Goal: Information Seeking & Learning: Learn about a topic

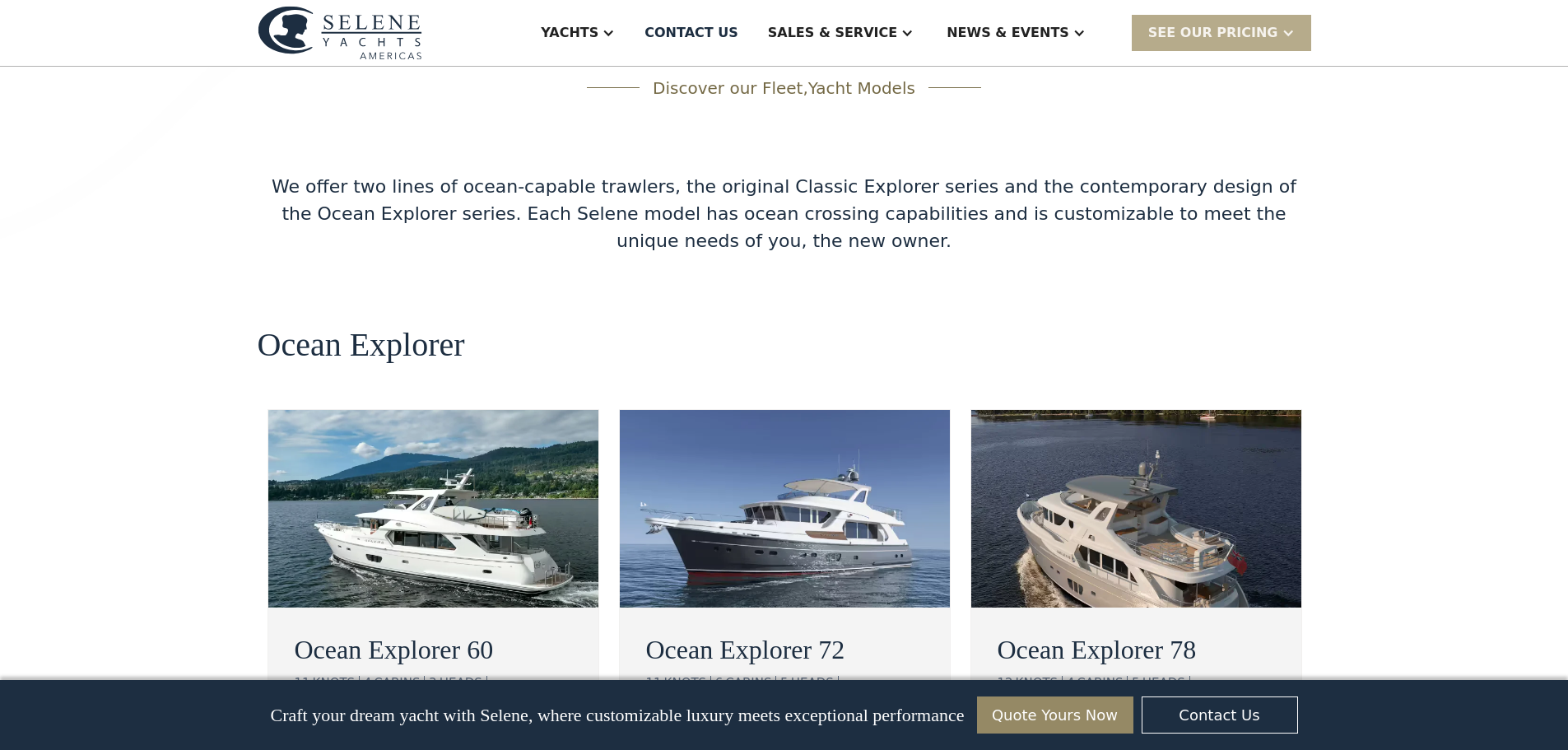
scroll to position [2798, 0]
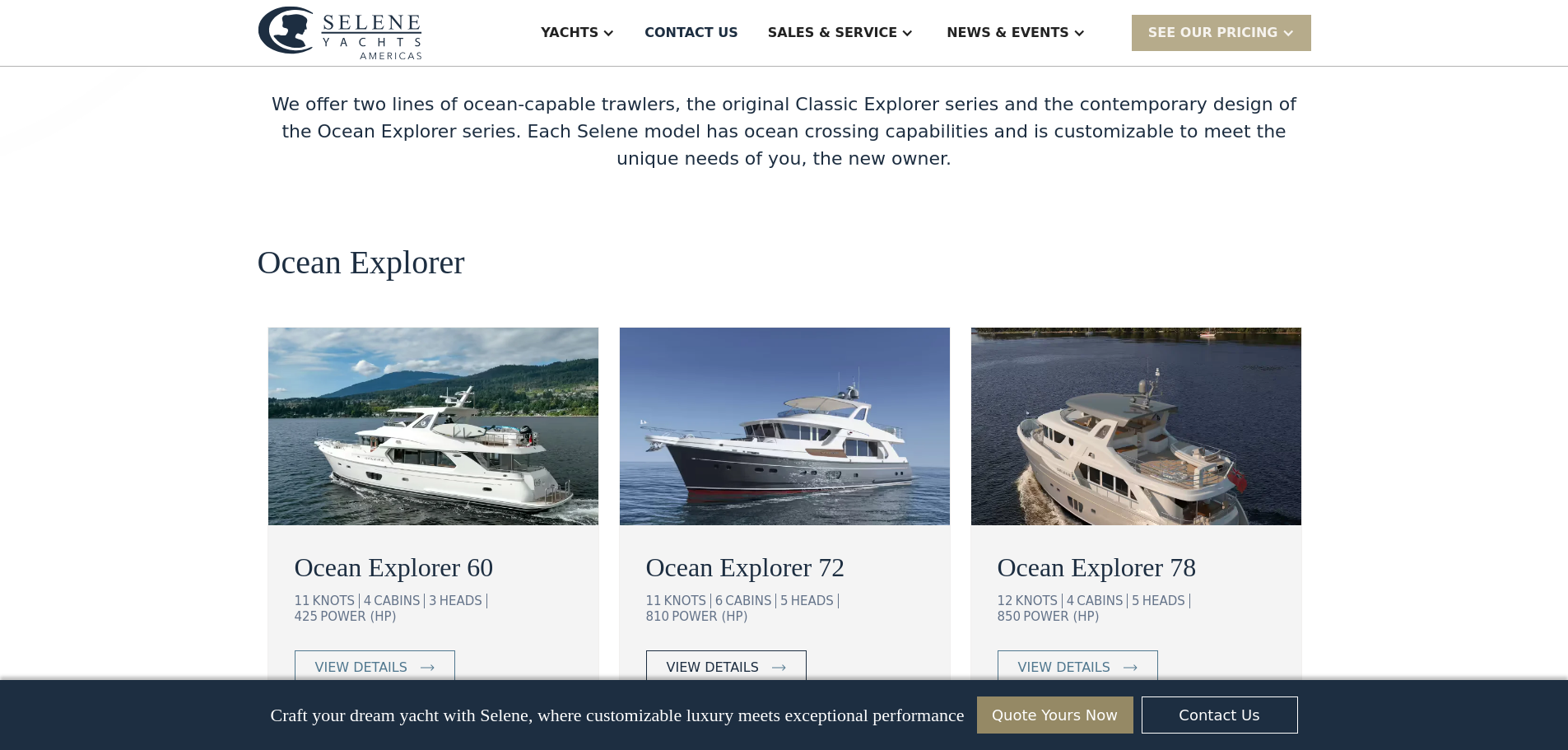
click at [709, 657] on div "view details" at bounding box center [713, 667] width 93 height 19
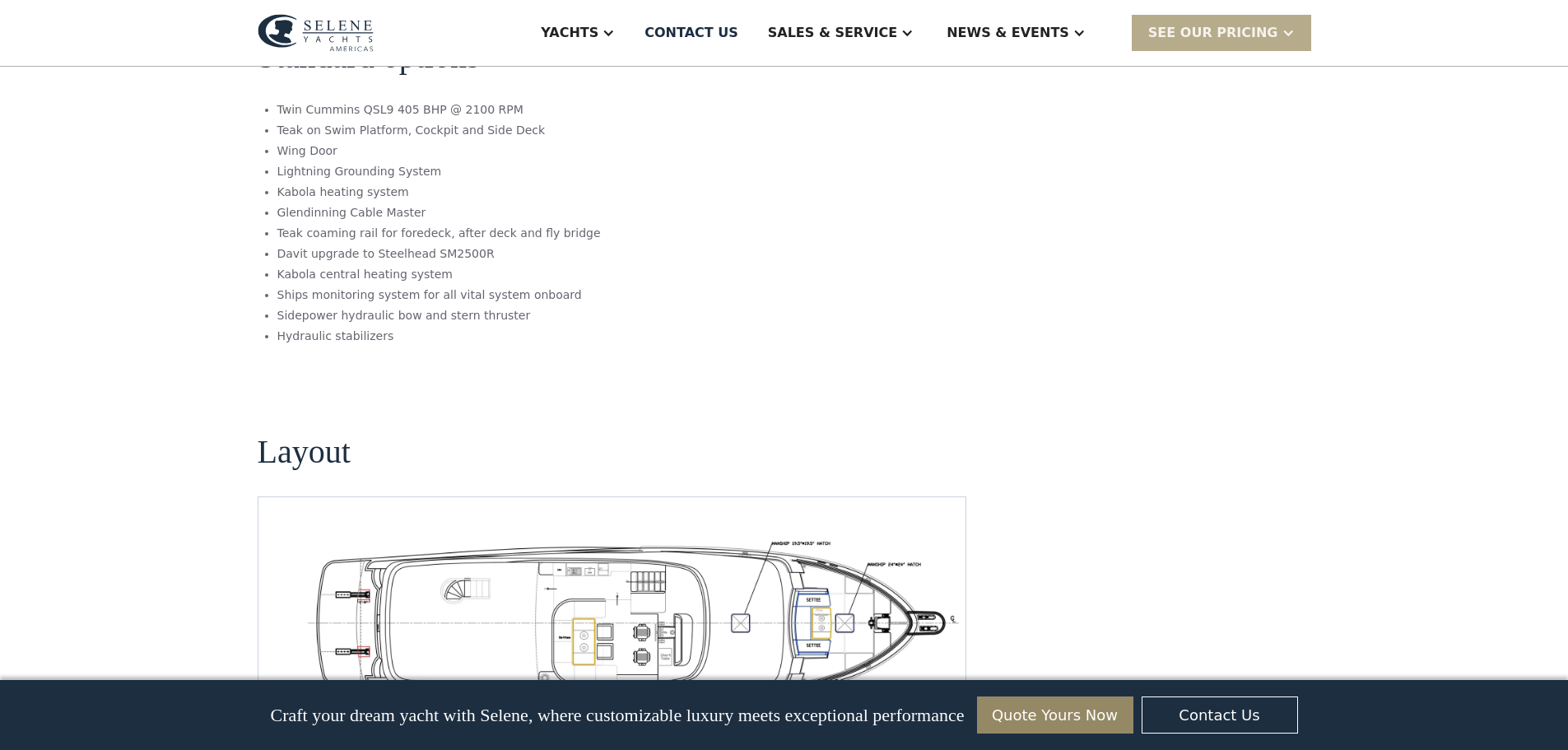
scroll to position [2716, 0]
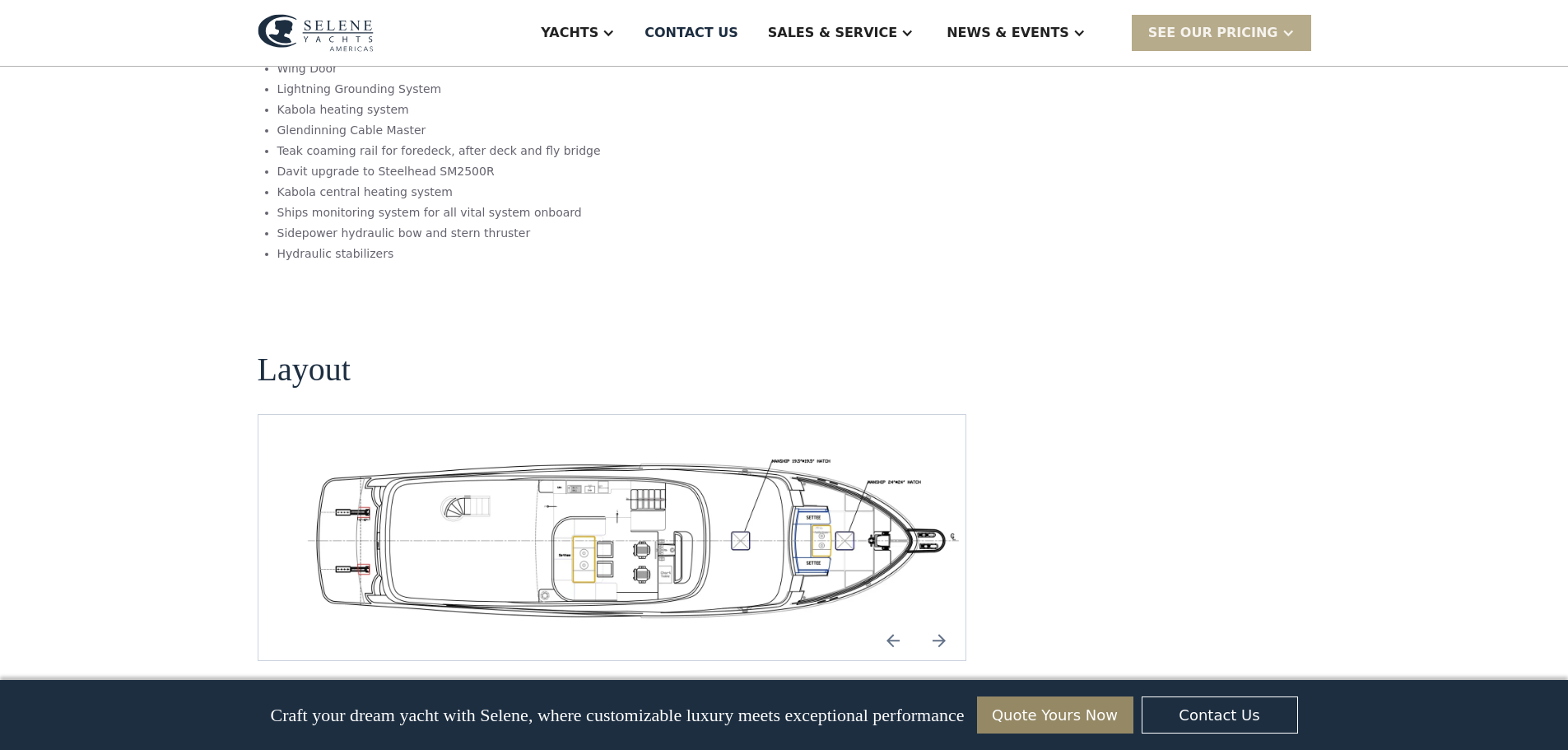
click at [558, 455] on img "open lightbox" at bounding box center [638, 538] width 682 height 167
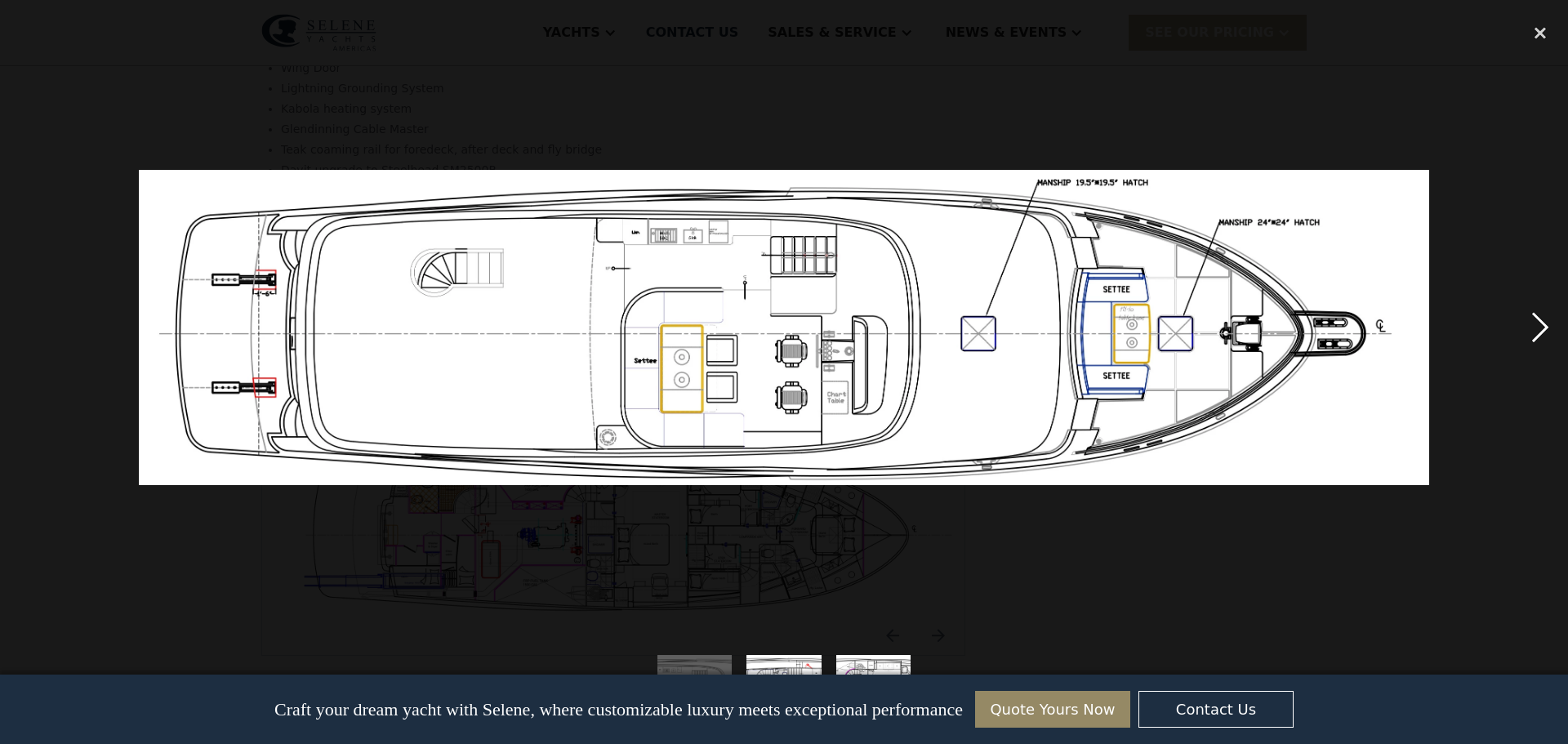
click at [1529, 326] on div "next image" at bounding box center [1540, 327] width 55 height 625
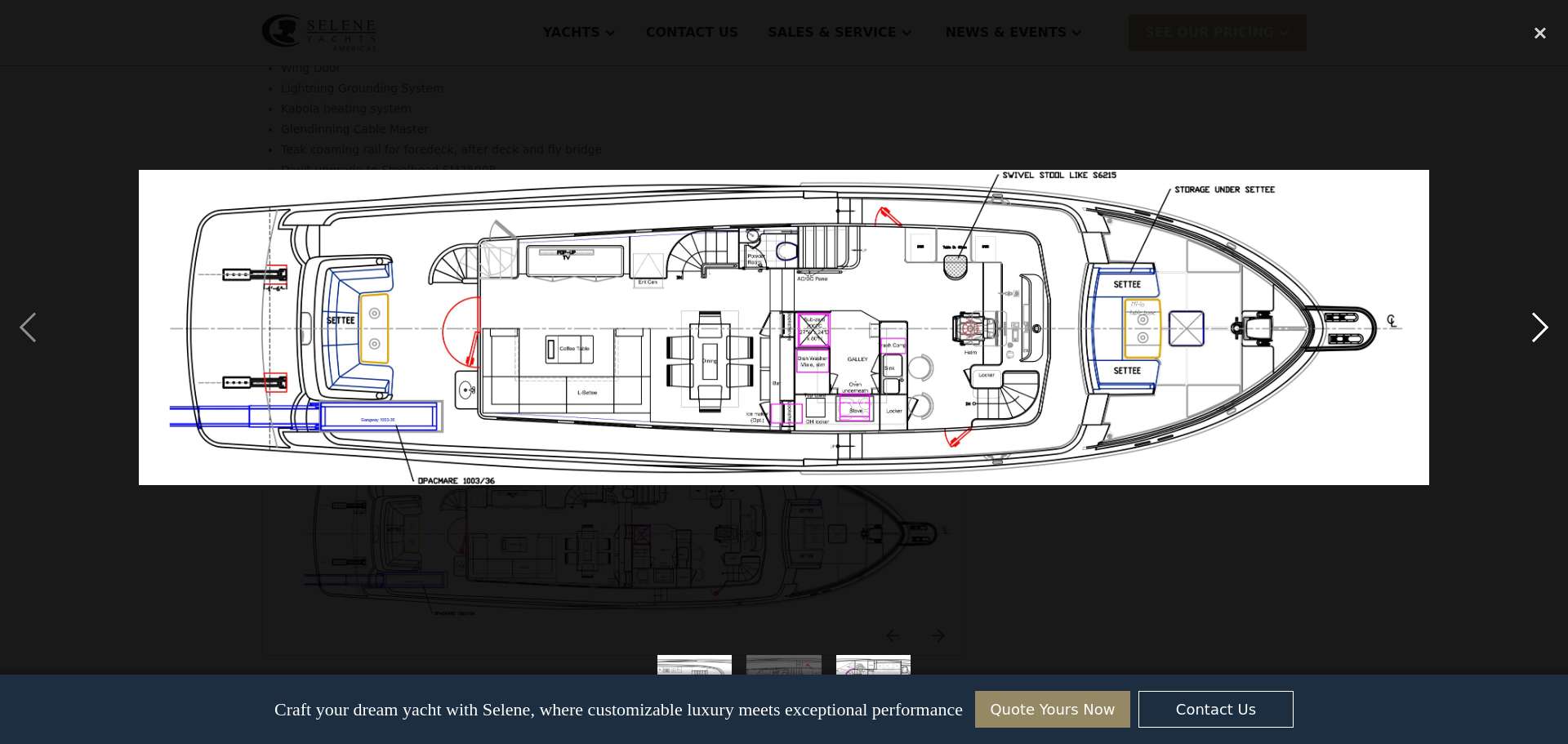
click at [1538, 326] on div "next image" at bounding box center [1540, 327] width 55 height 625
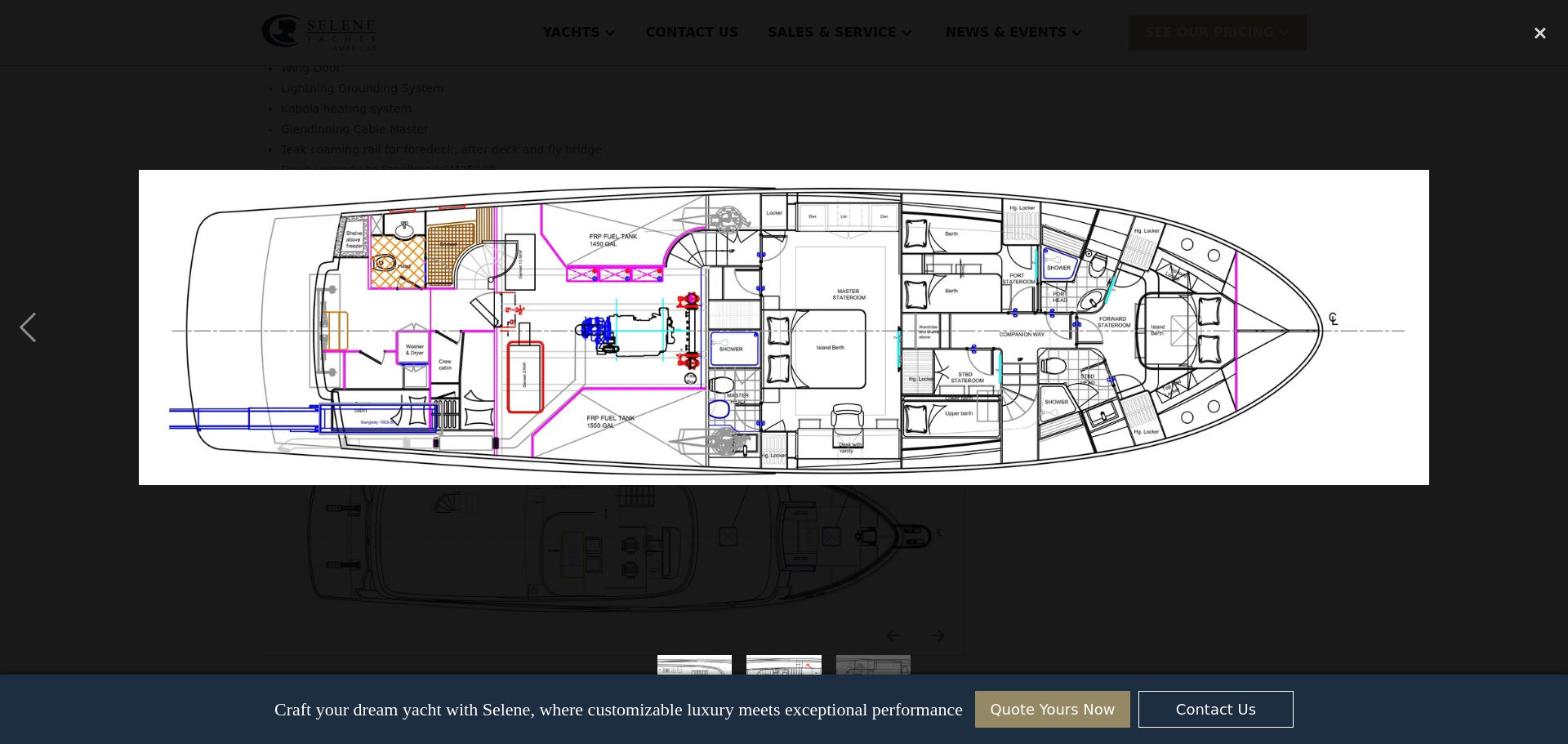
click at [1538, 326] on div "next image" at bounding box center [1540, 327] width 55 height 625
click at [1540, 29] on div "close lightbox" at bounding box center [1540, 32] width 55 height 36
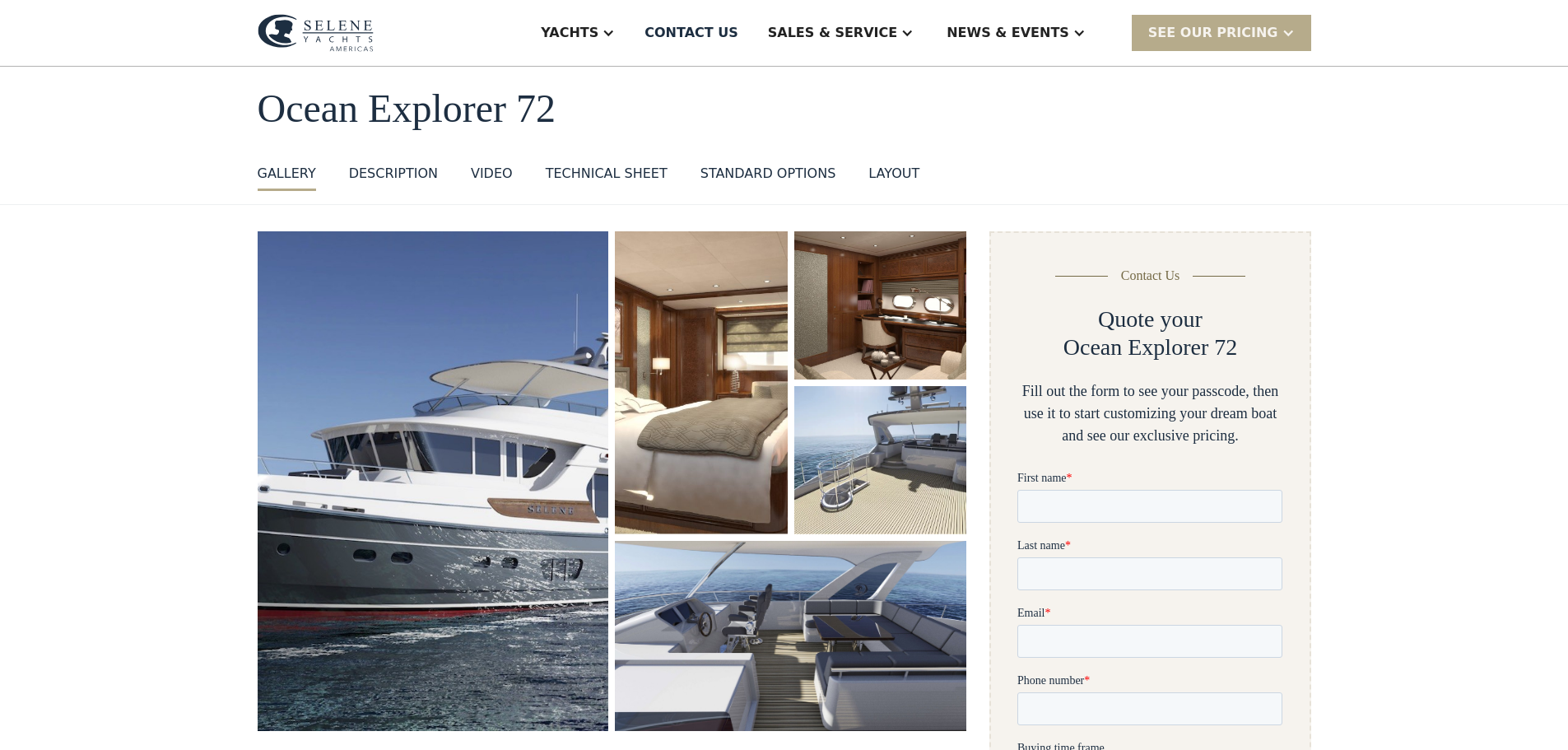
scroll to position [0, 0]
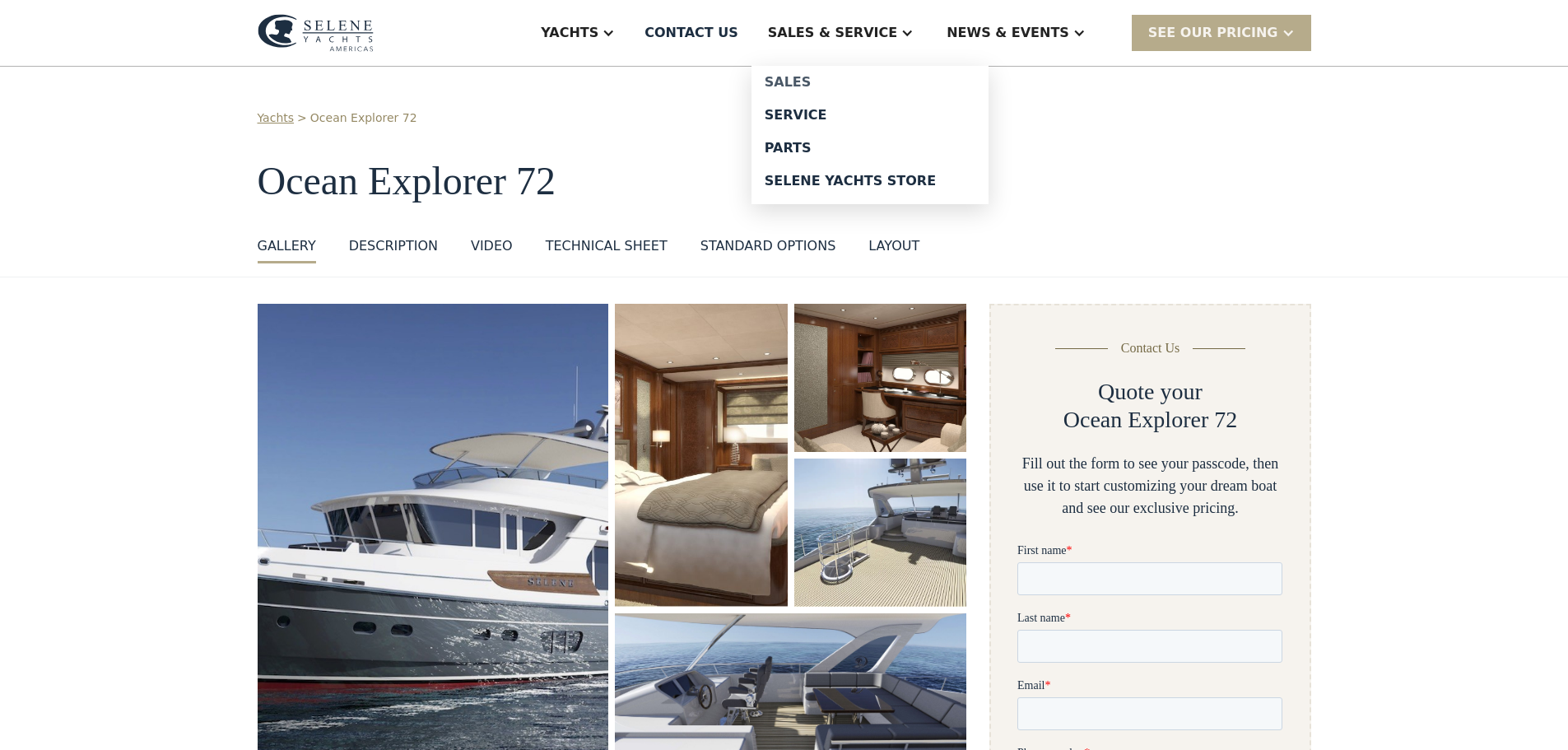
click at [848, 81] on div "Sales" at bounding box center [871, 82] width 211 height 13
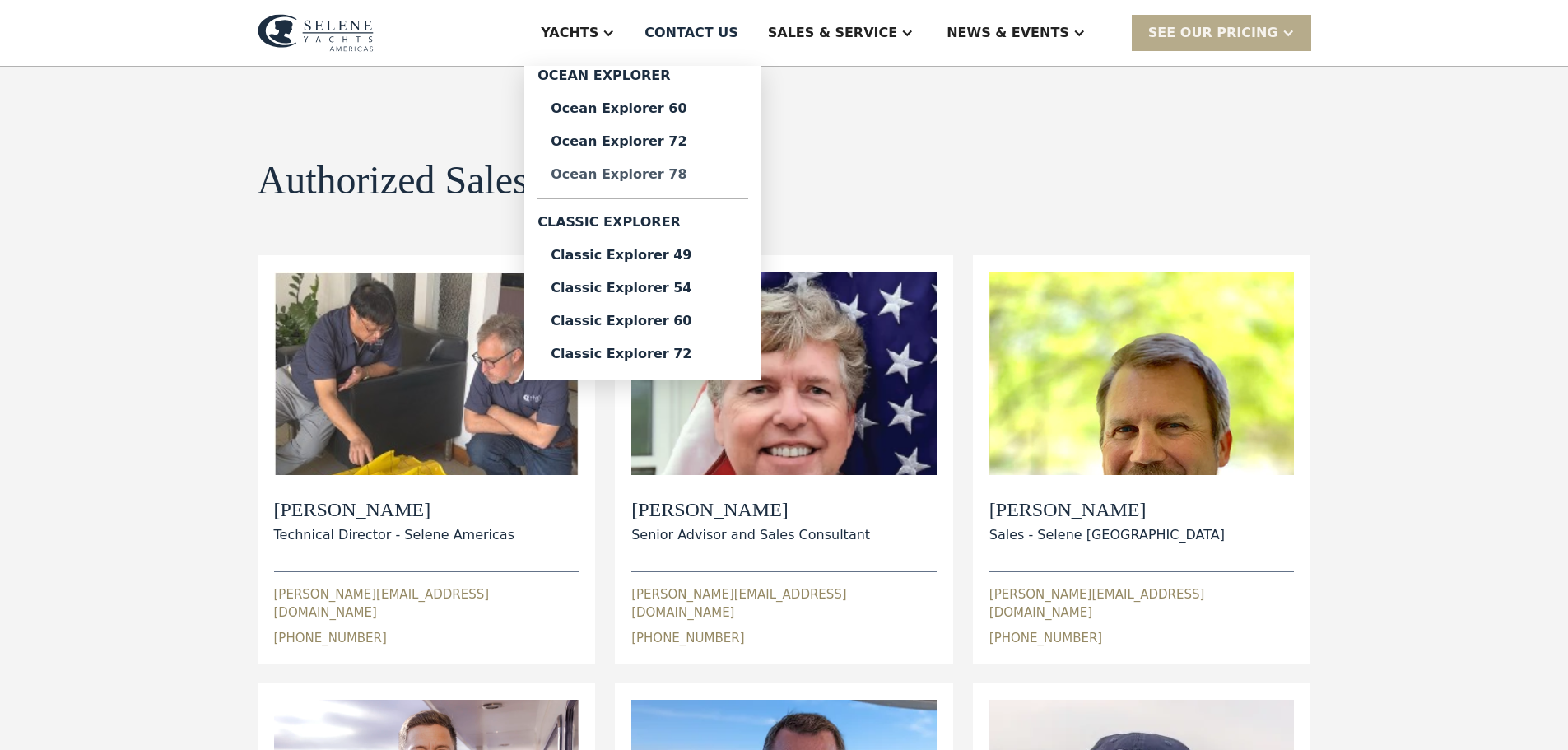
click at [655, 174] on div "Ocean Explorer 78" at bounding box center [643, 174] width 184 height 13
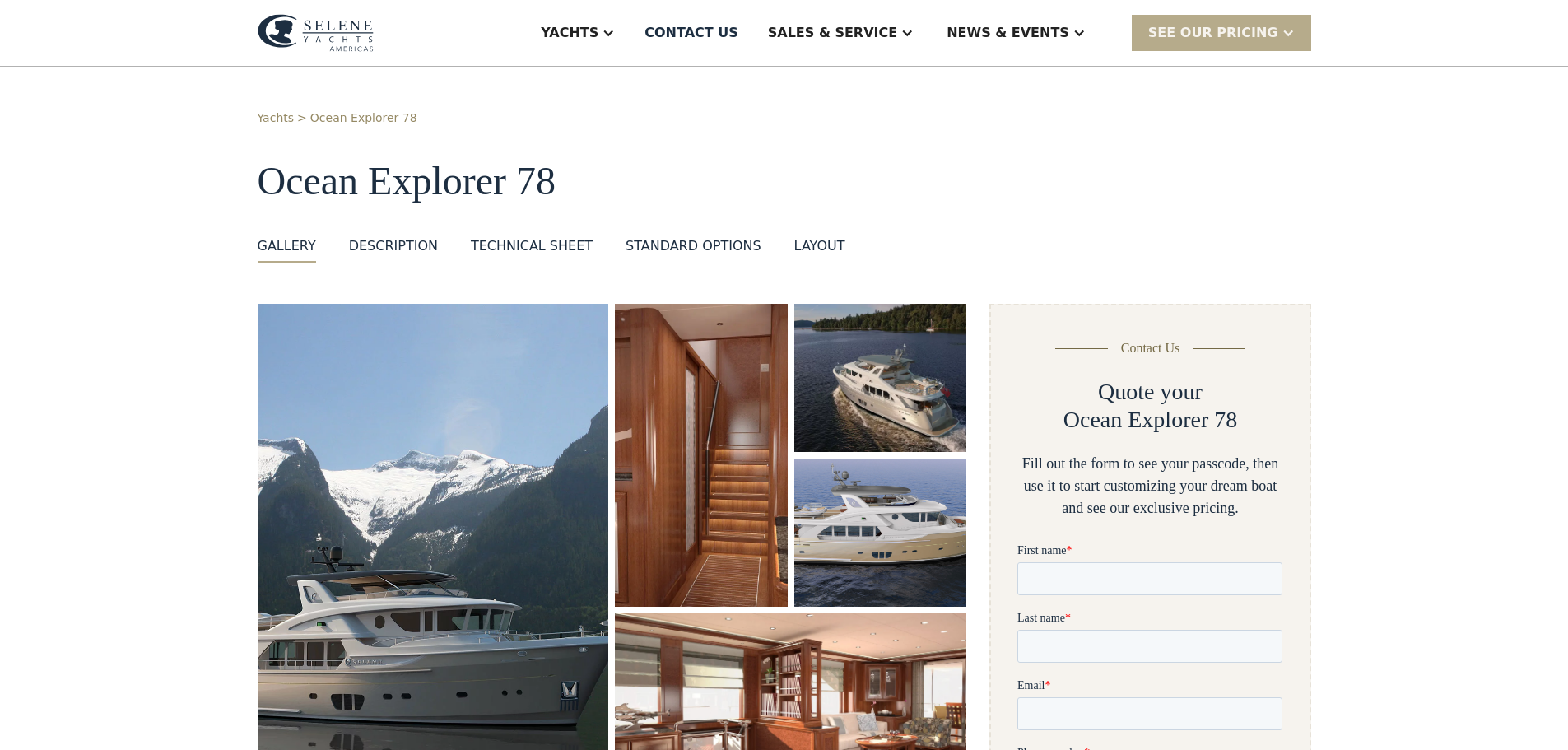
click at [498, 244] on div "Technical sheet" at bounding box center [532, 245] width 122 height 19
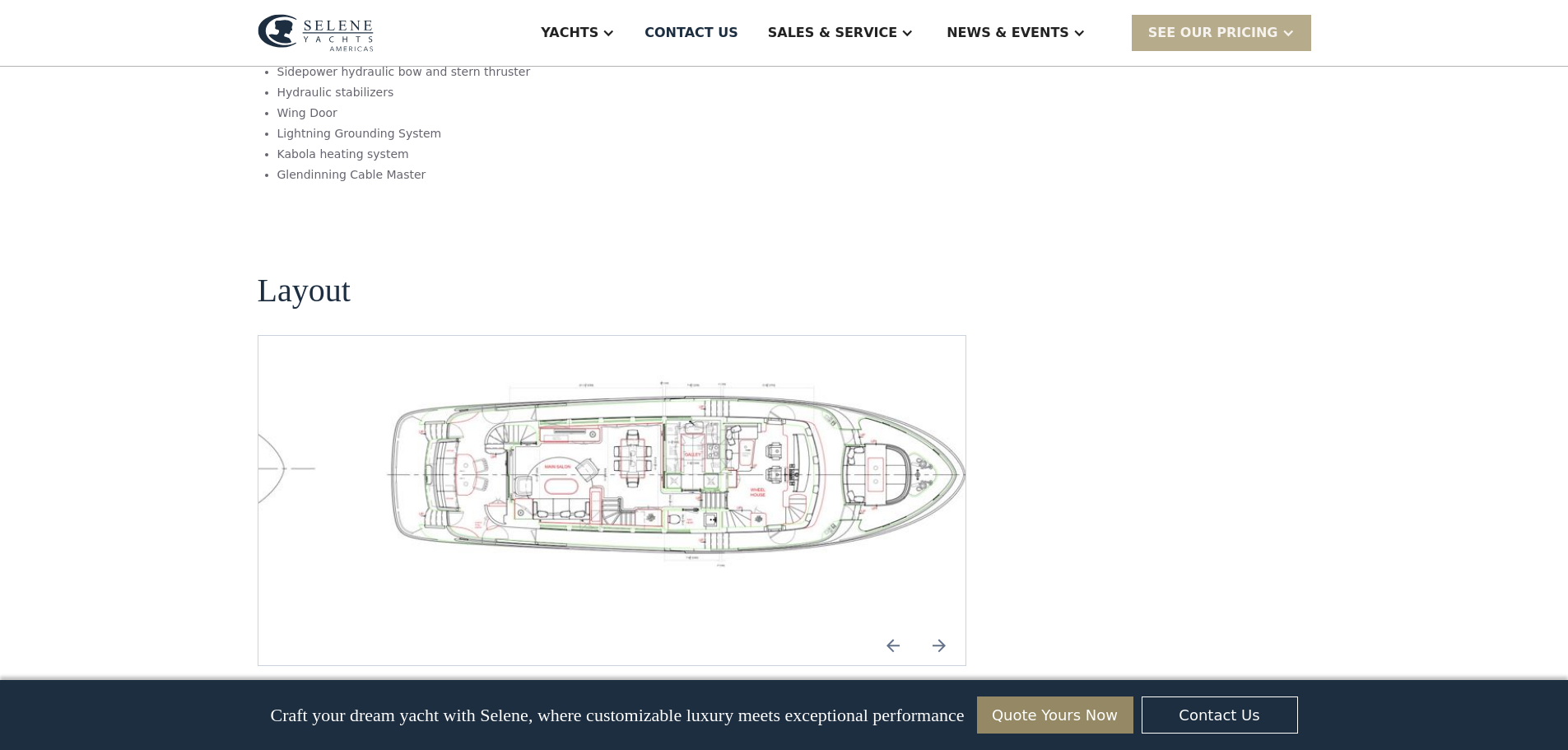
scroll to position [2358, 0]
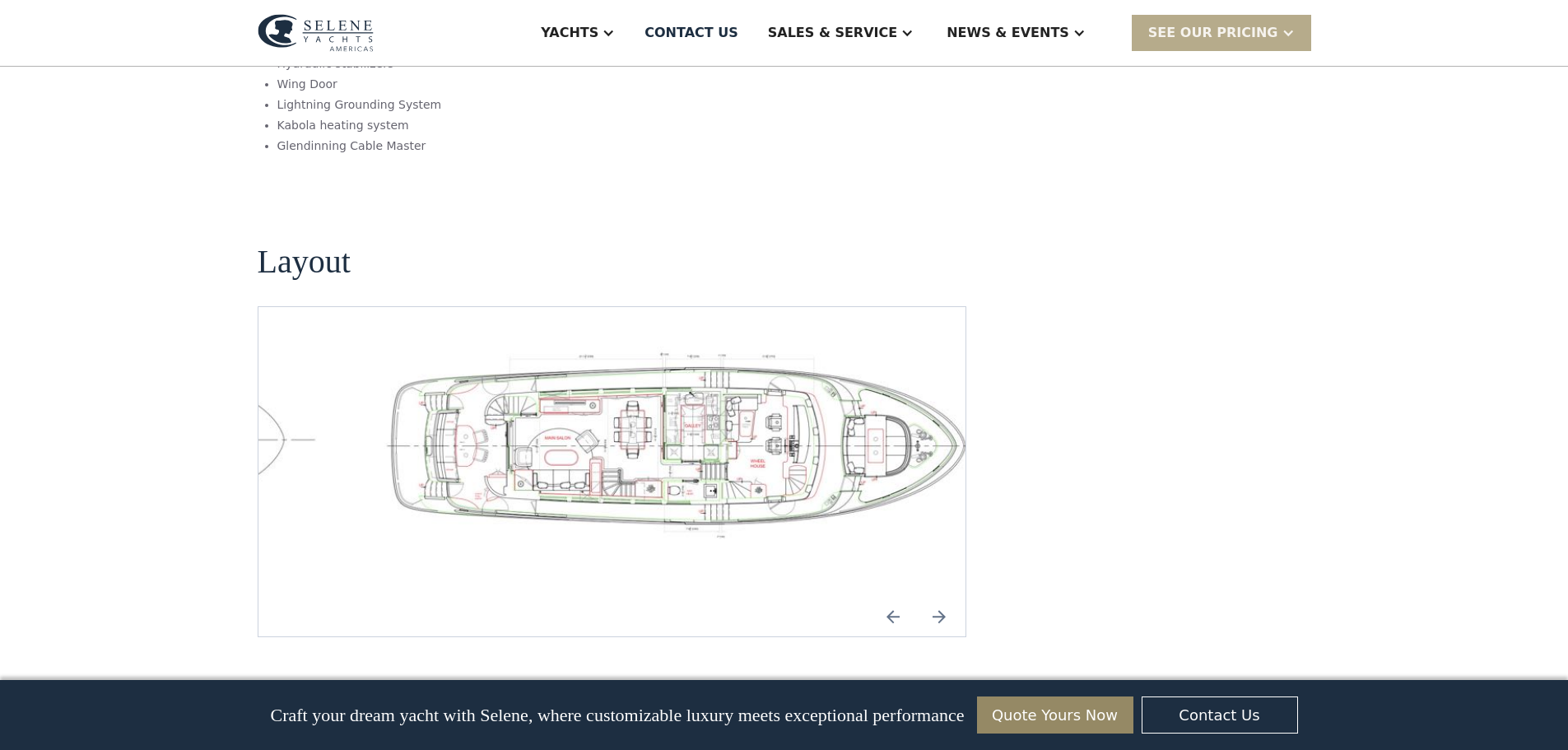
click at [484, 358] on img "open lightbox" at bounding box center [691, 443] width 682 height 193
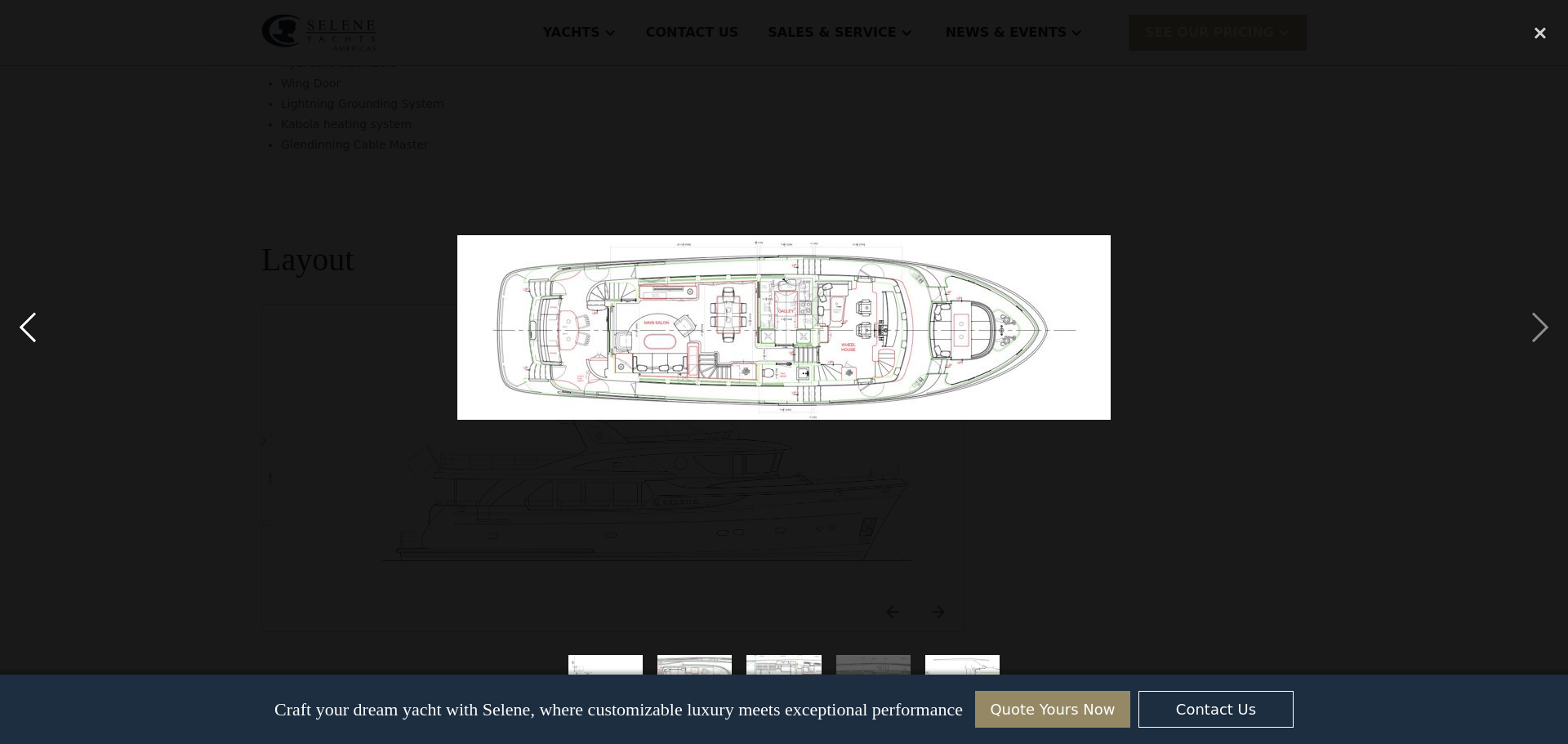
click at [25, 327] on div "previous image" at bounding box center [28, 327] width 55 height 625
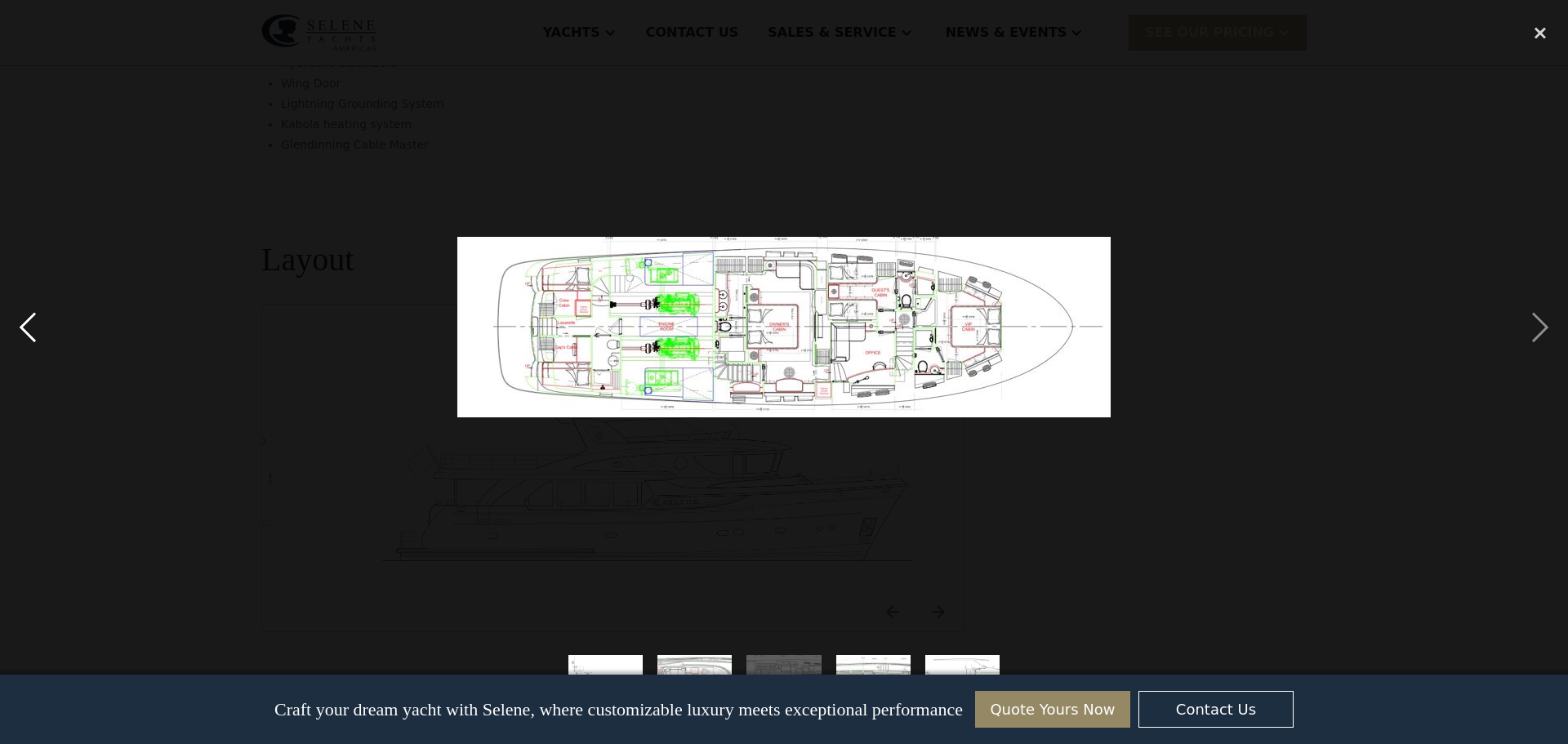
click at [25, 327] on div "previous image" at bounding box center [28, 327] width 55 height 625
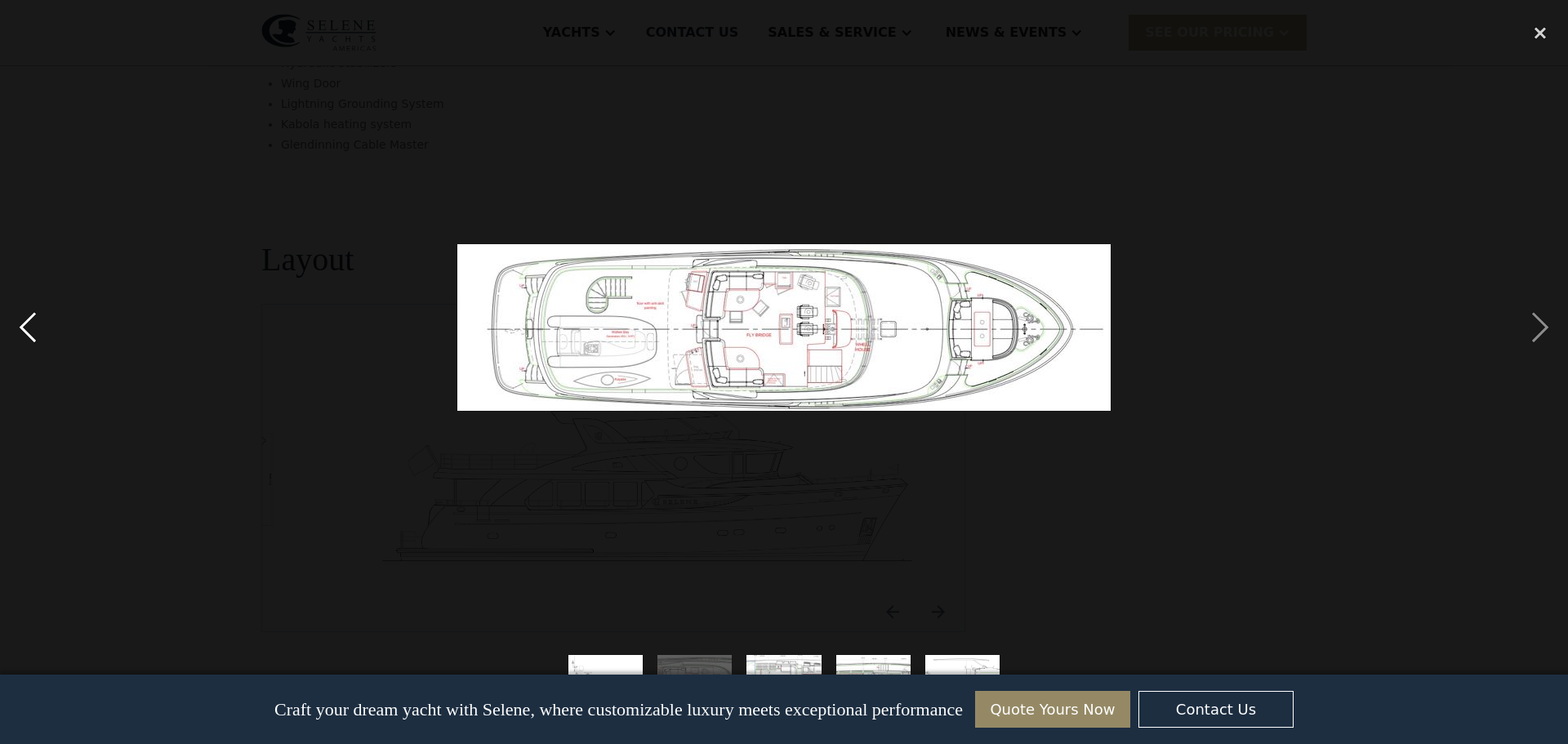
click at [25, 327] on div "previous image" at bounding box center [28, 327] width 55 height 625
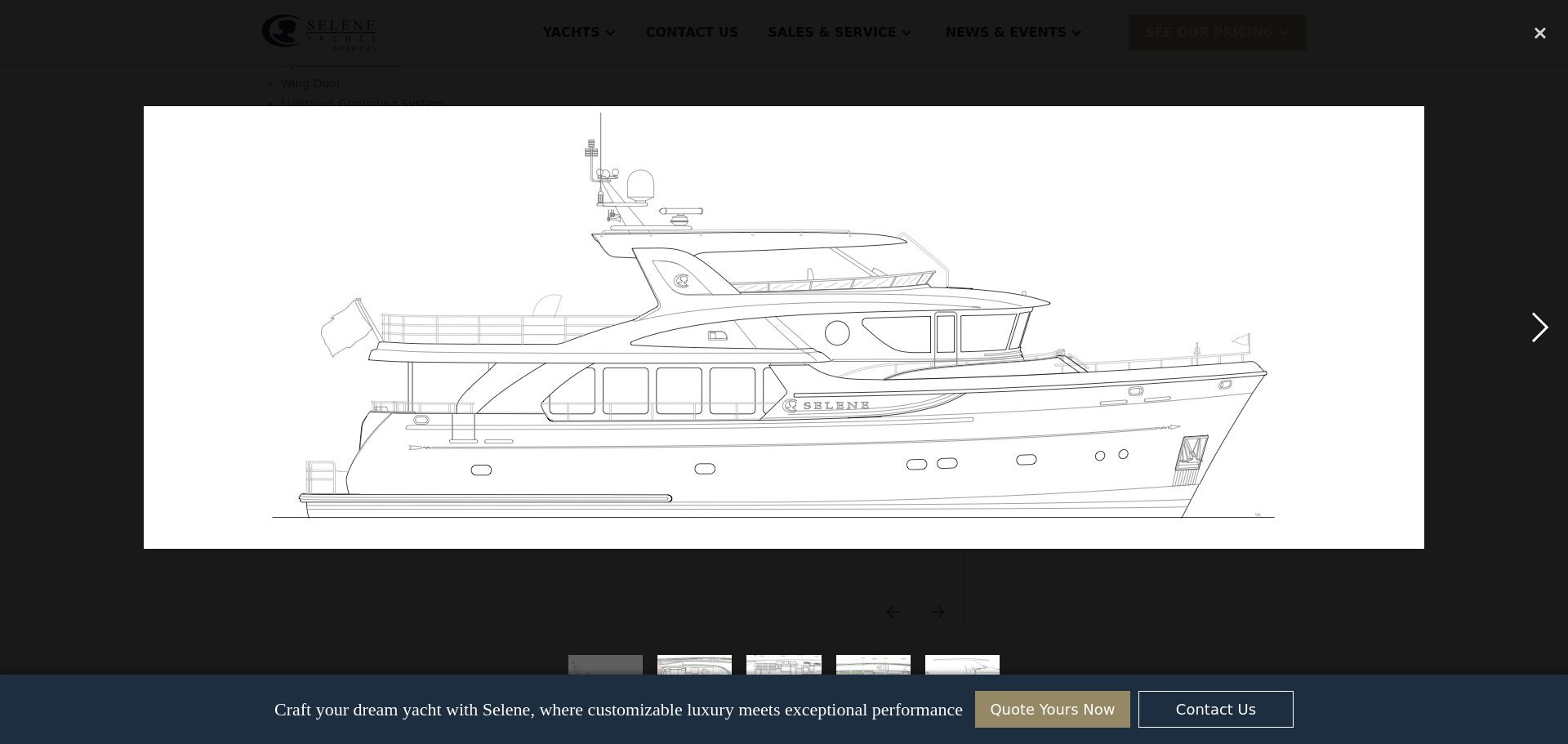
click at [1544, 333] on div "next image" at bounding box center [1540, 327] width 55 height 625
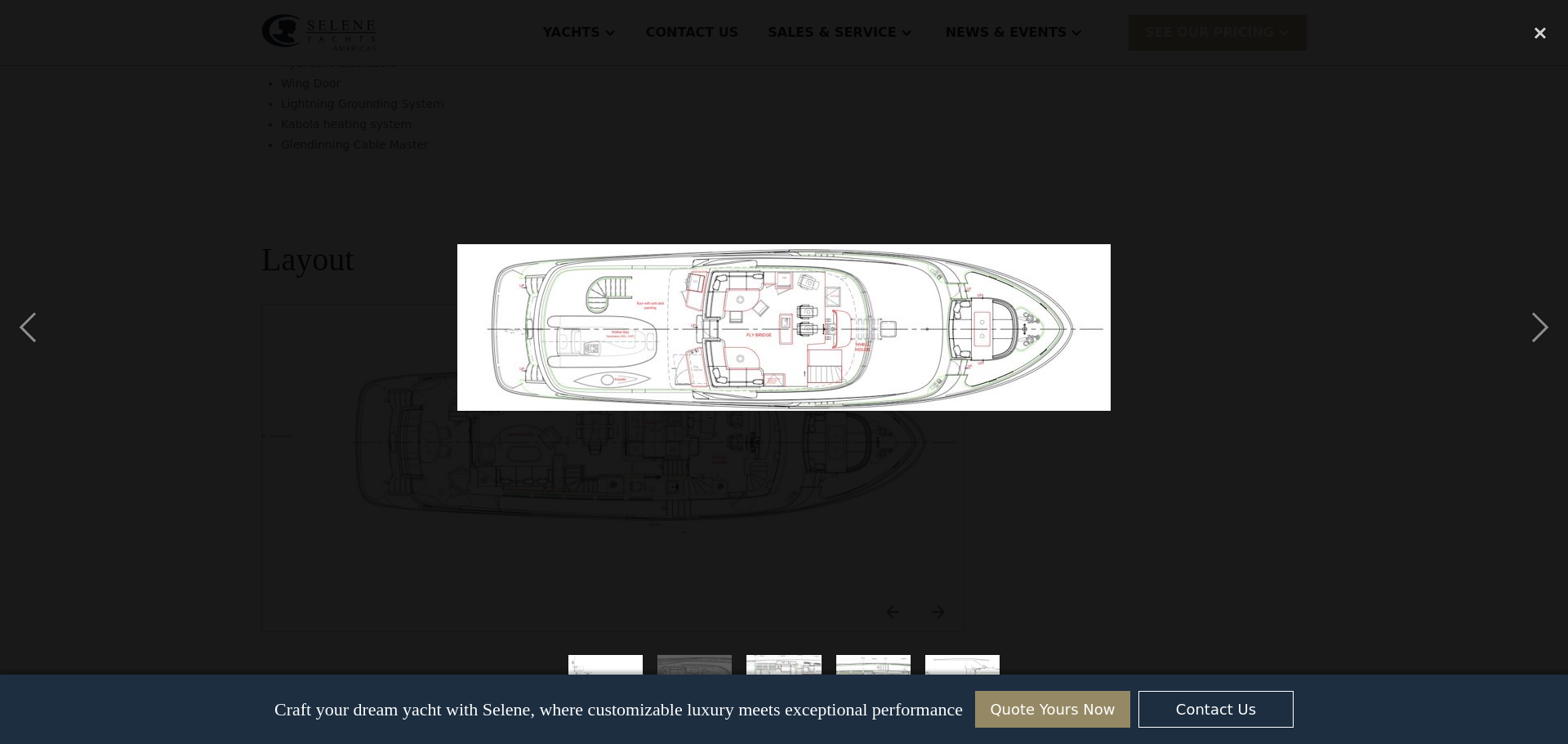
click at [761, 389] on img at bounding box center [784, 327] width 653 height 166
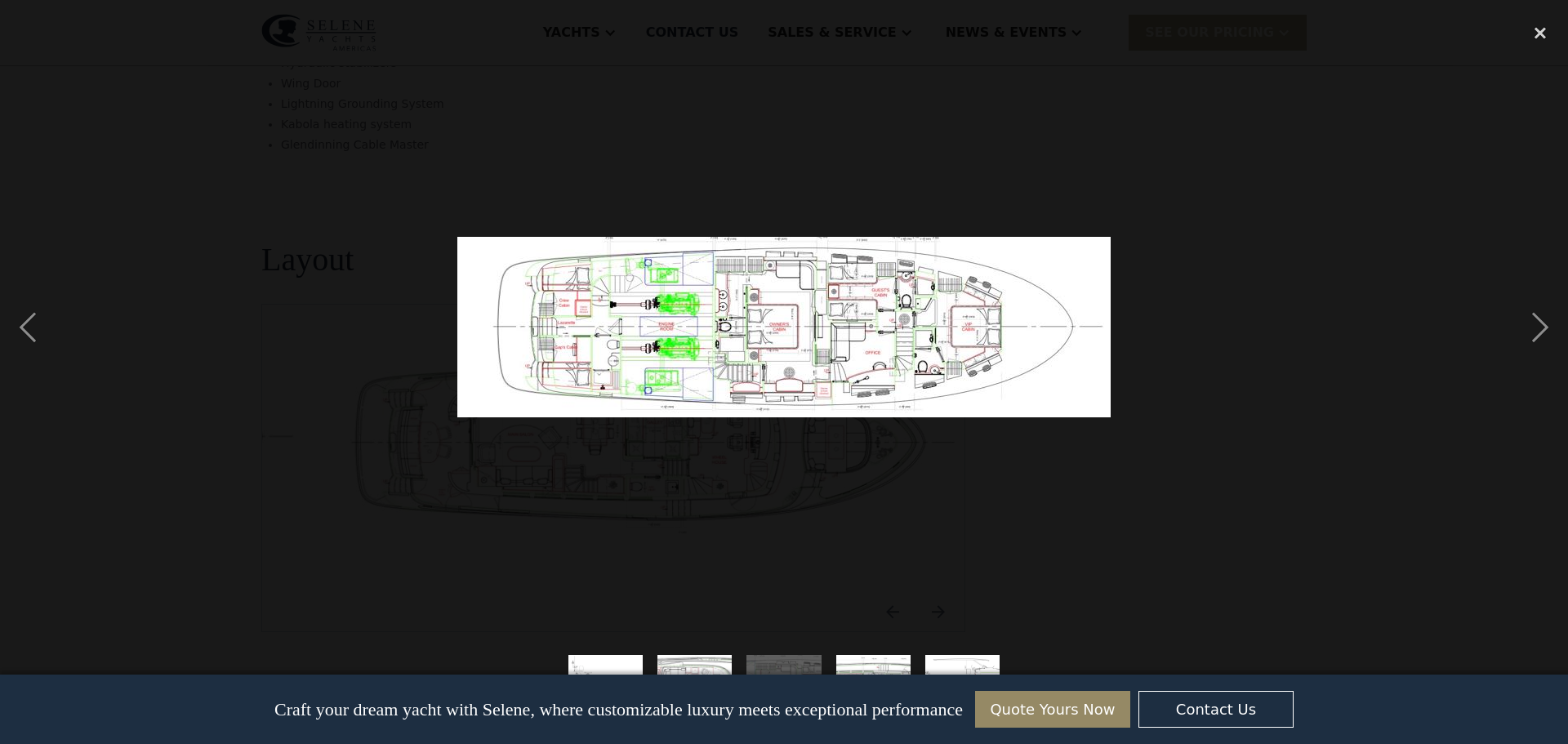
click at [761, 389] on img at bounding box center [784, 327] width 653 height 166
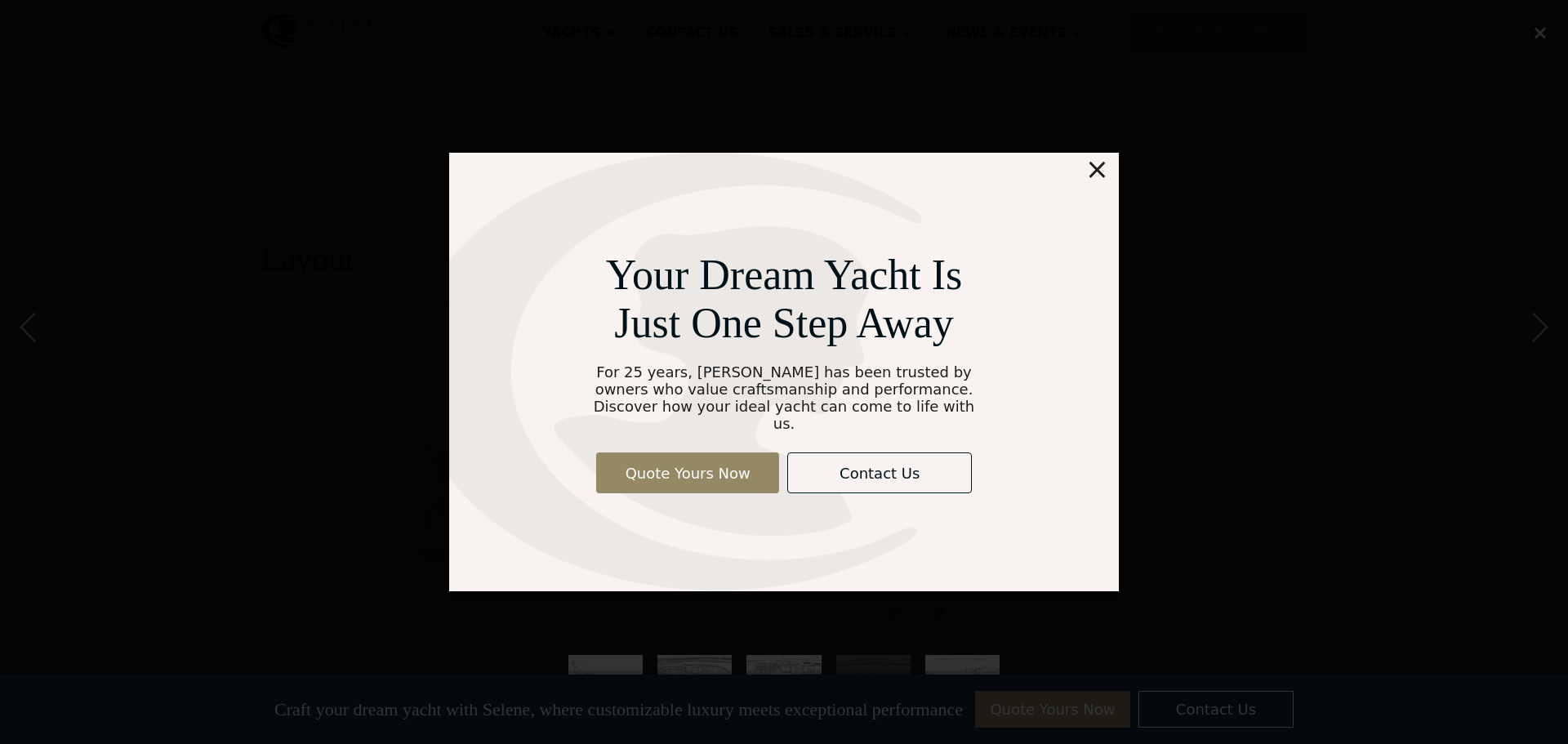
click at [1098, 180] on div "×" at bounding box center [1097, 169] width 24 height 33
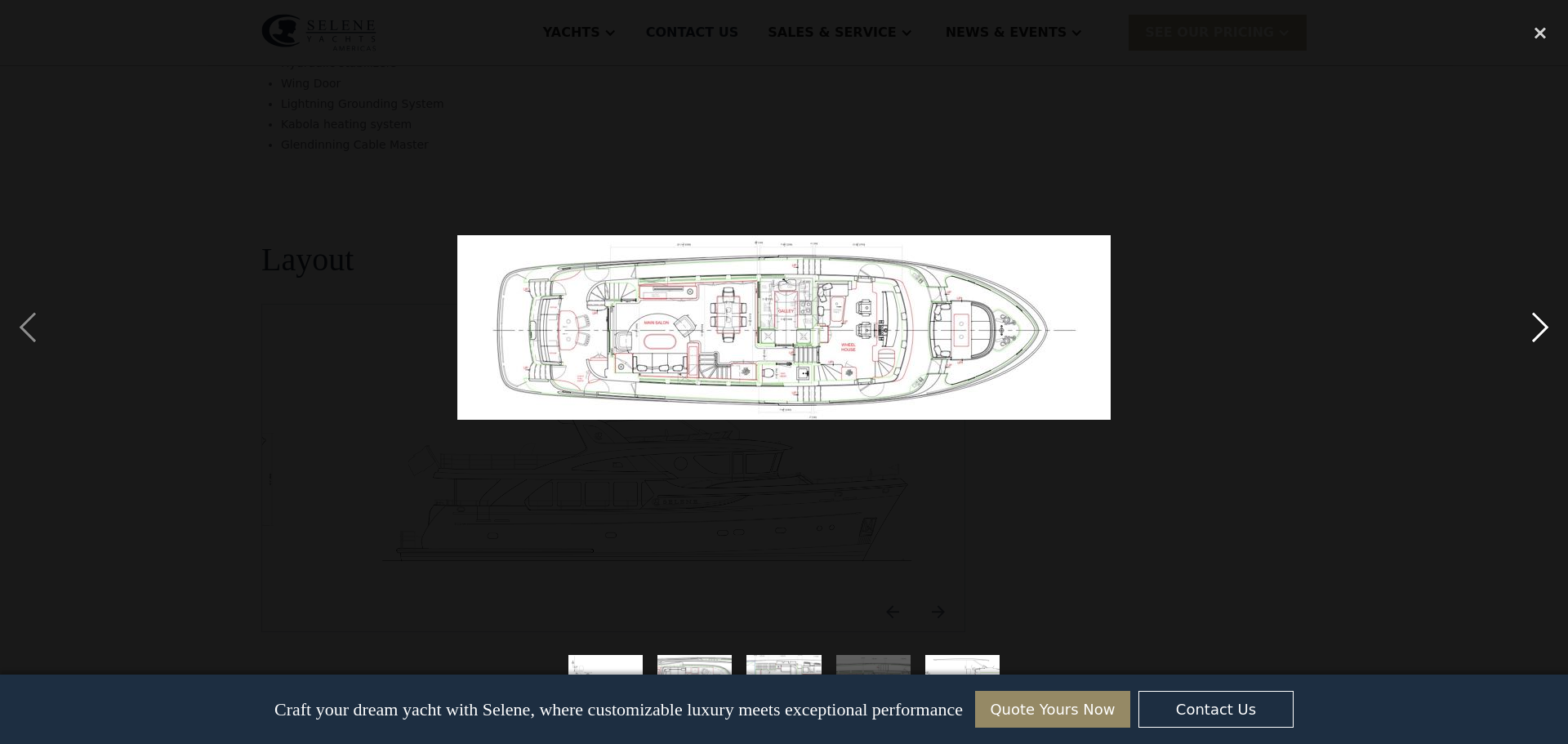
click at [1533, 319] on div "next image" at bounding box center [1540, 327] width 55 height 625
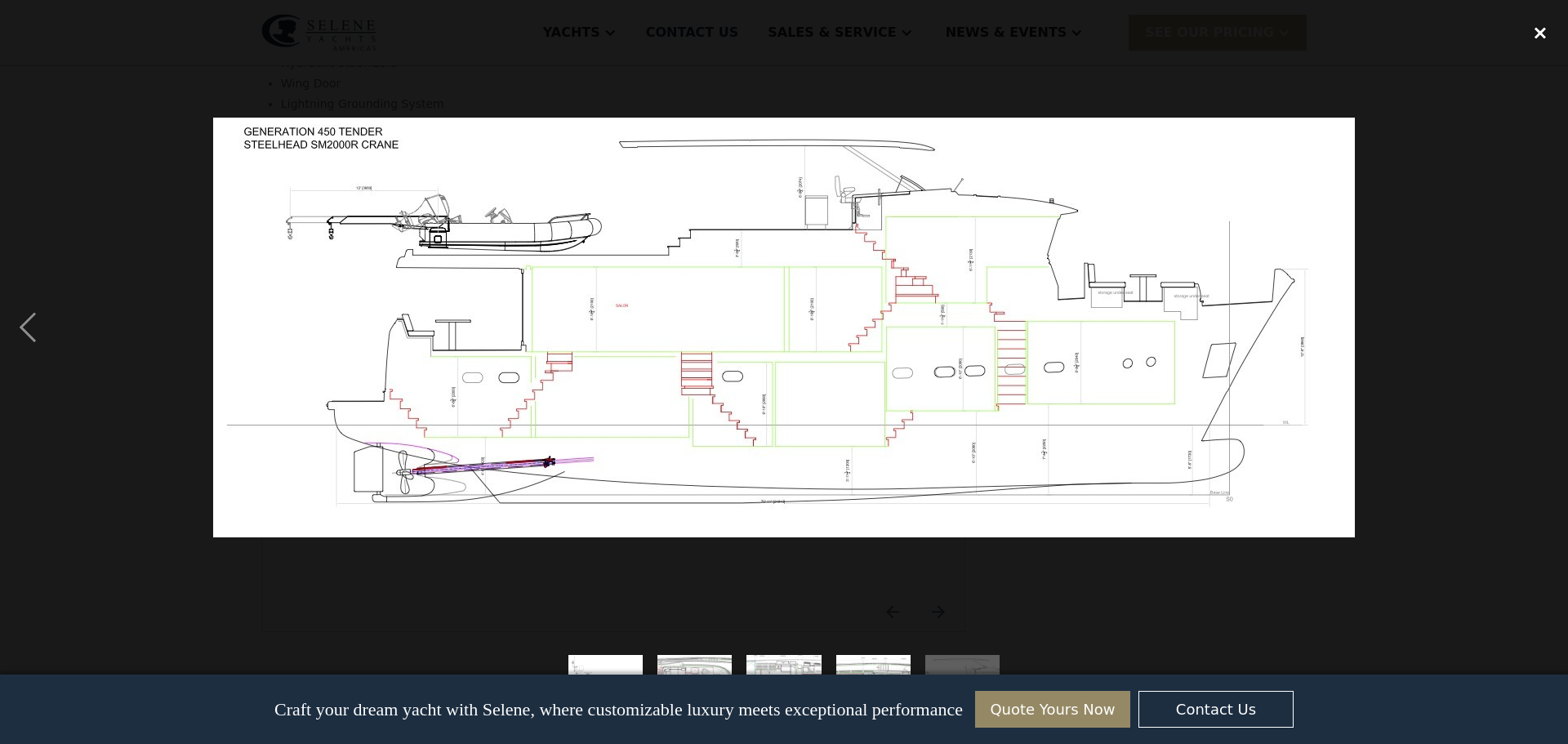
click at [1543, 32] on div "close lightbox" at bounding box center [1540, 32] width 55 height 36
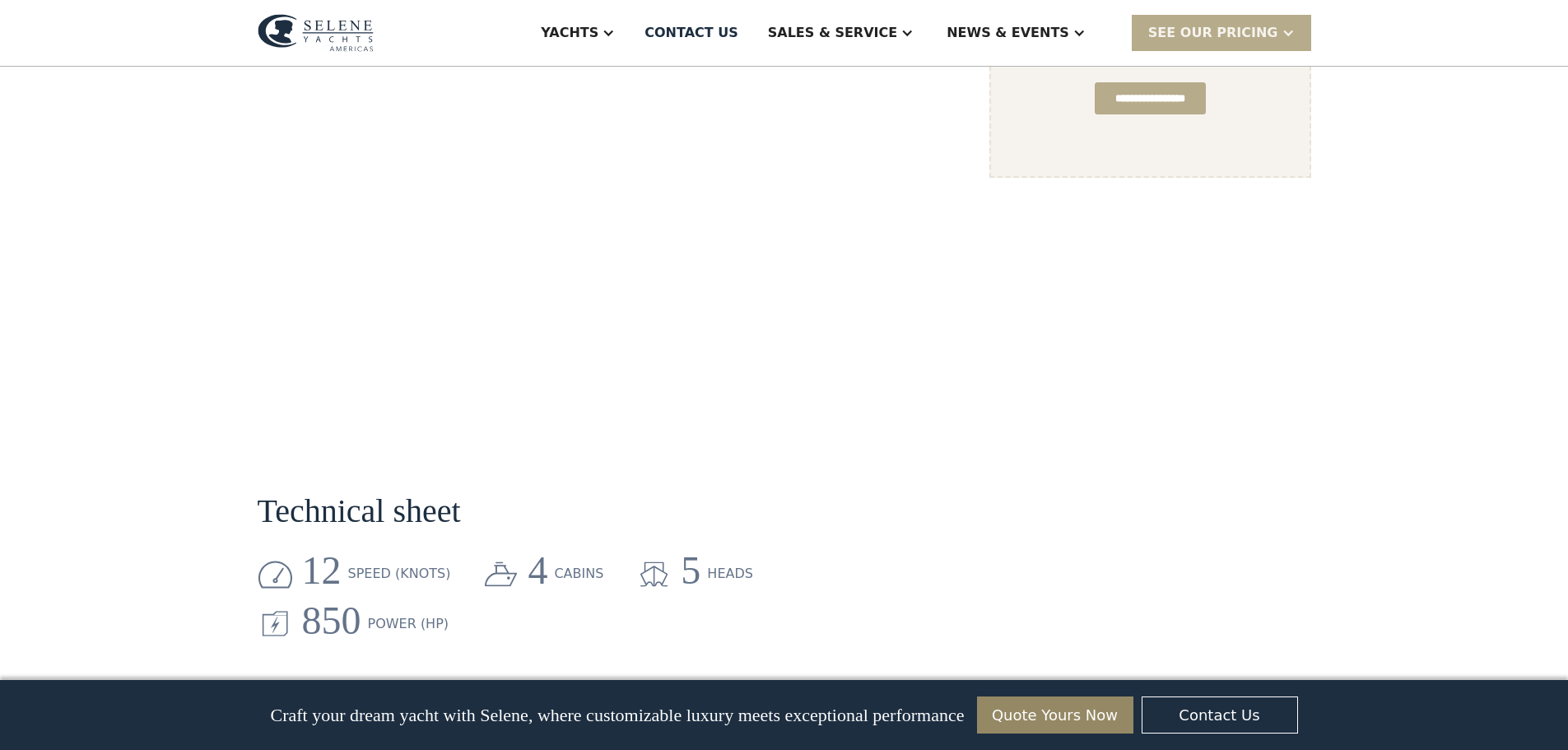
scroll to position [1122, 0]
